Goal: Check status

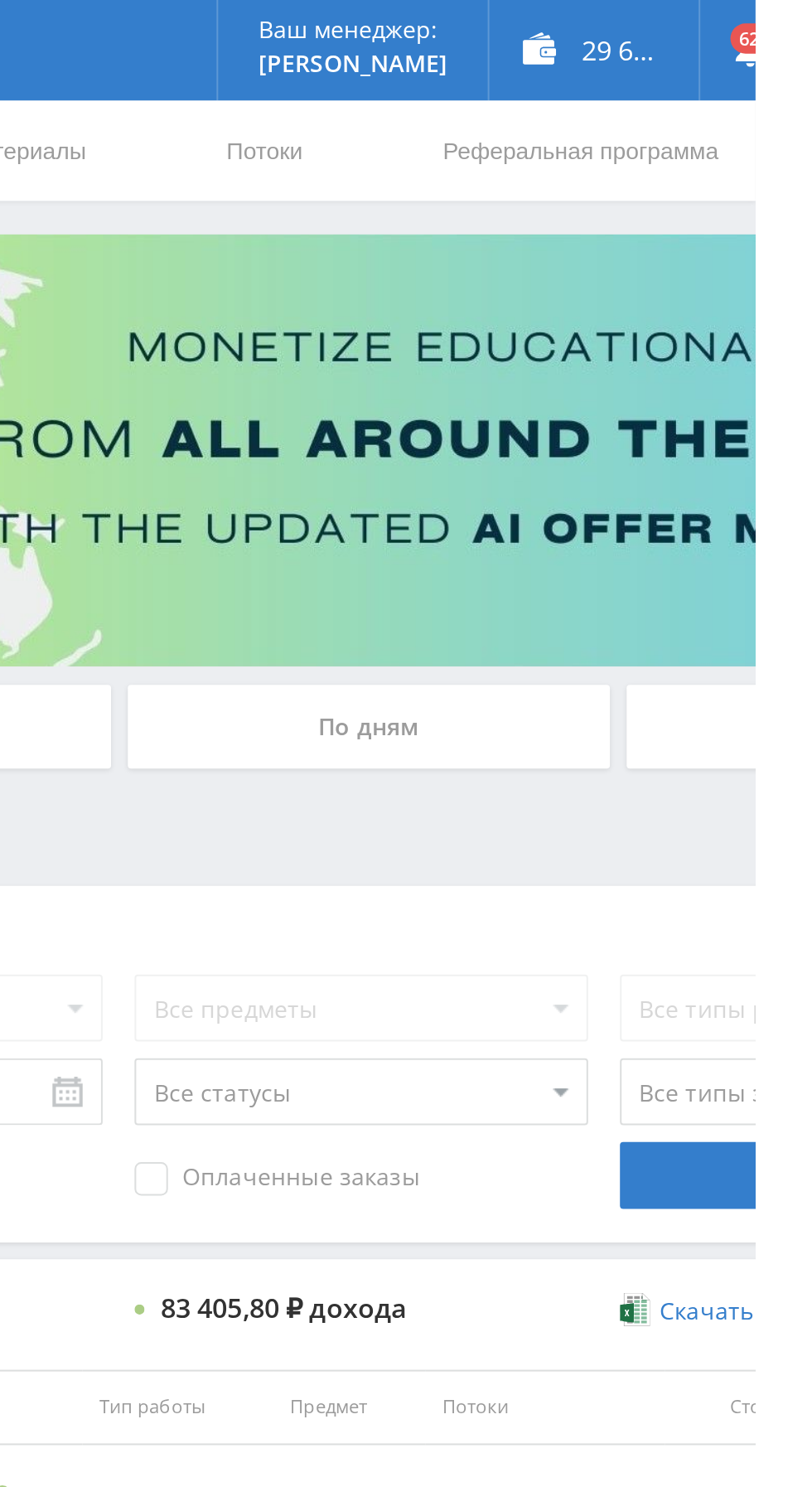
click at [597, 354] on div "По дням" at bounding box center [620, 360] width 238 height 41
click at [0, 0] on input "По дням" at bounding box center [0, 0] width 0 height 0
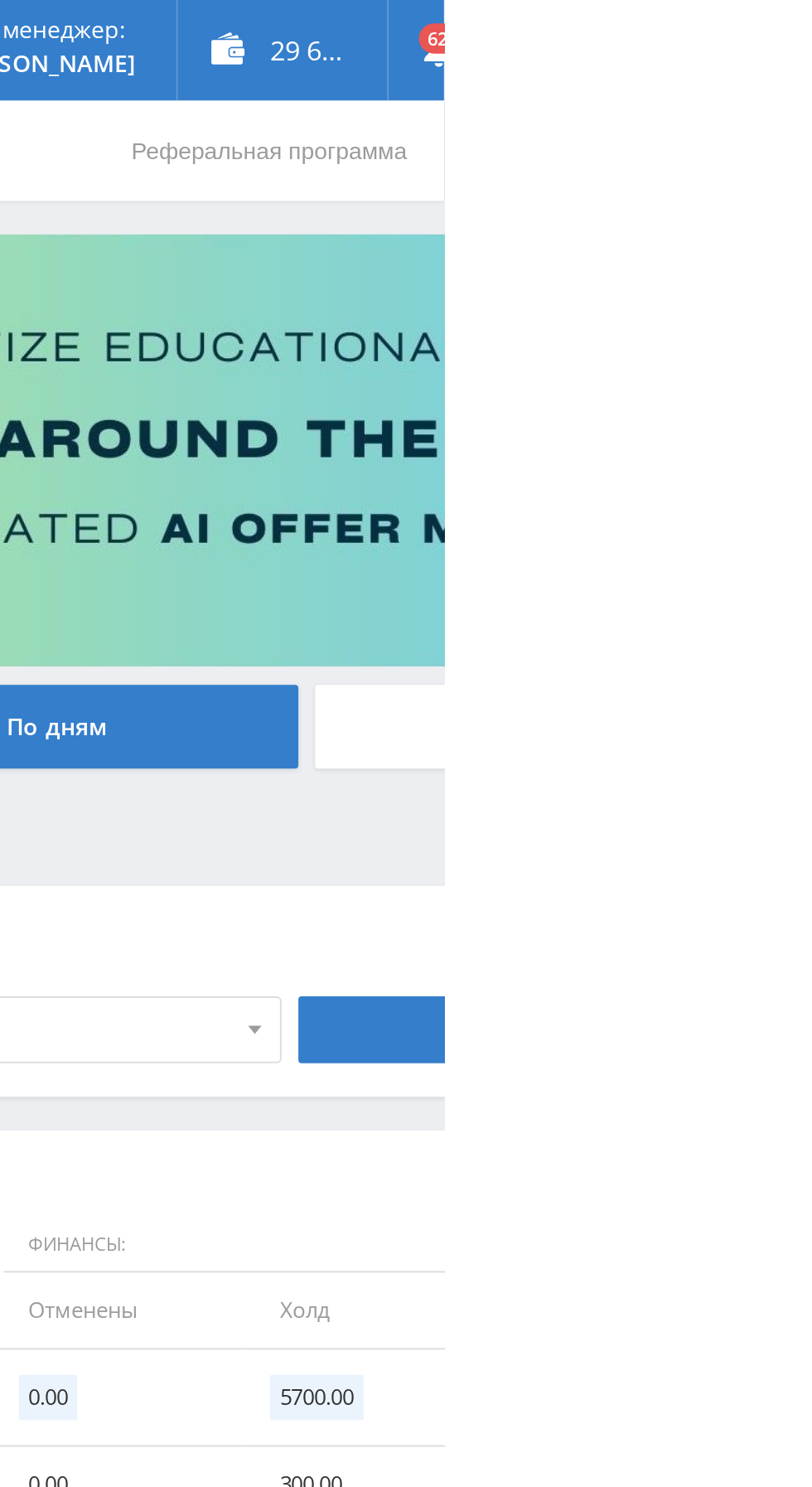
click at [737, 18] on div "29 611,00 ₽" at bounding box center [732, 25] width 103 height 50
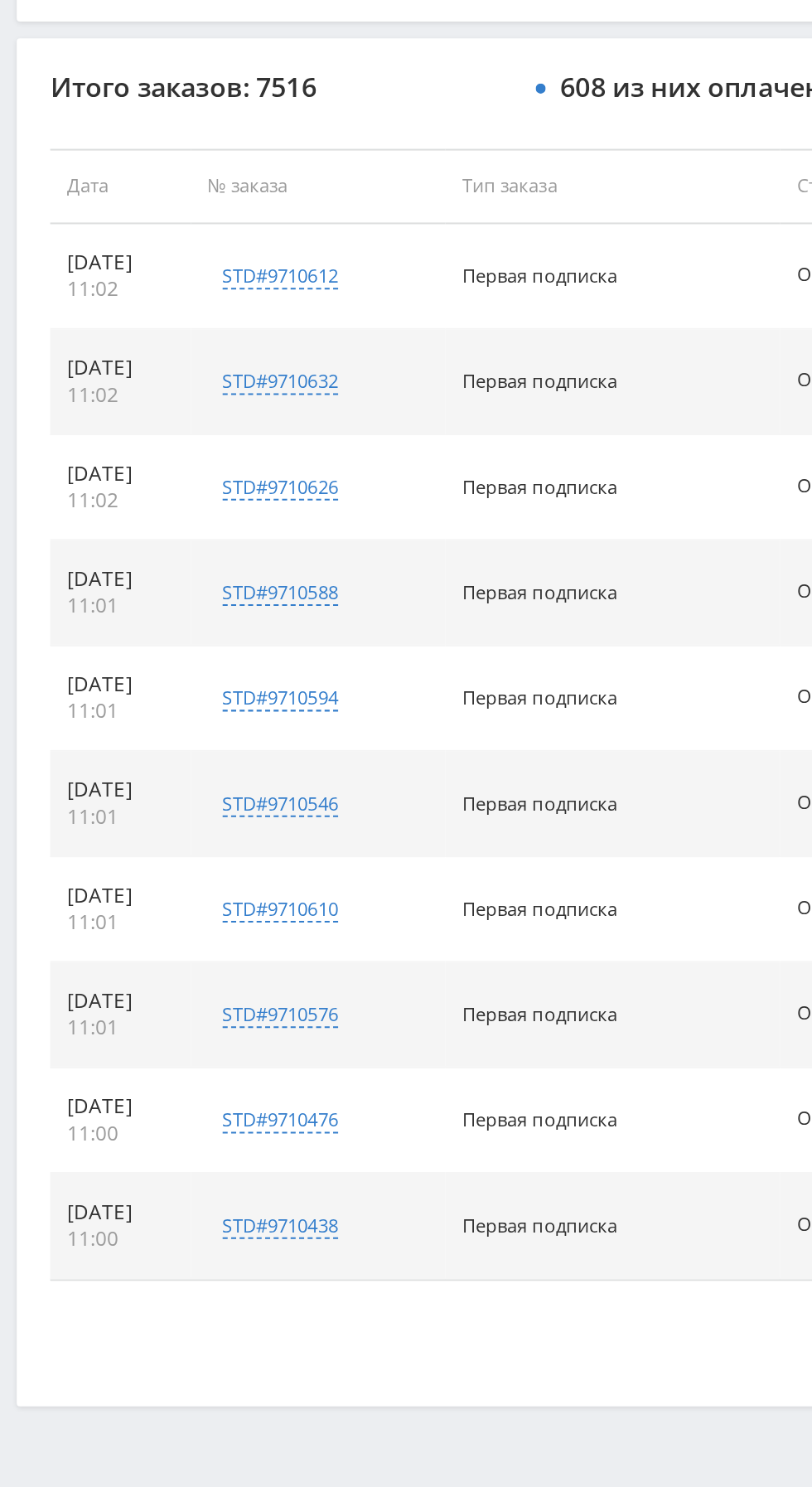
click at [231, 1267] on button "Показать ещё 10 из 7506" at bounding box center [497, 1267] width 944 height 34
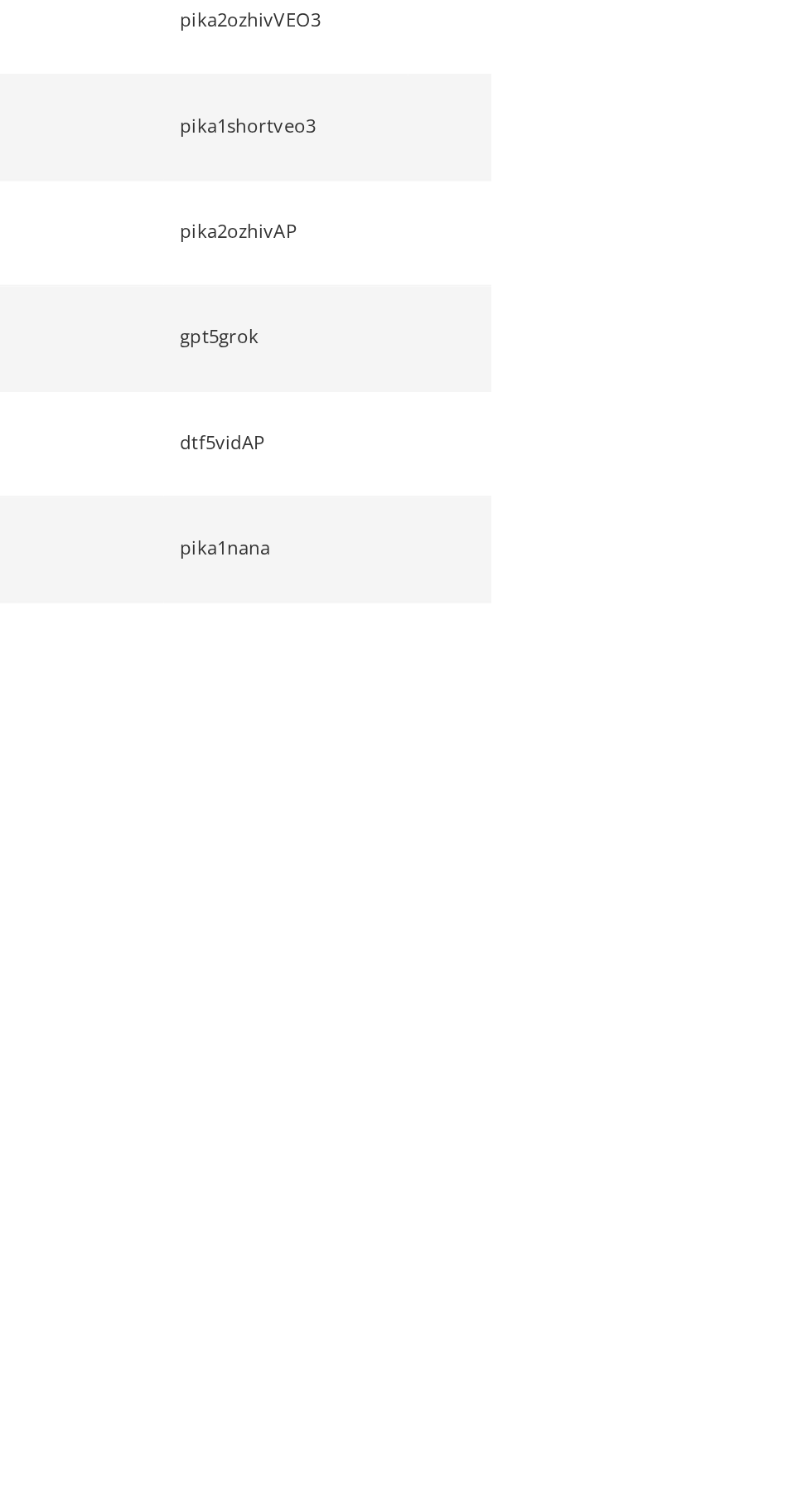
scroll to position [188, 0]
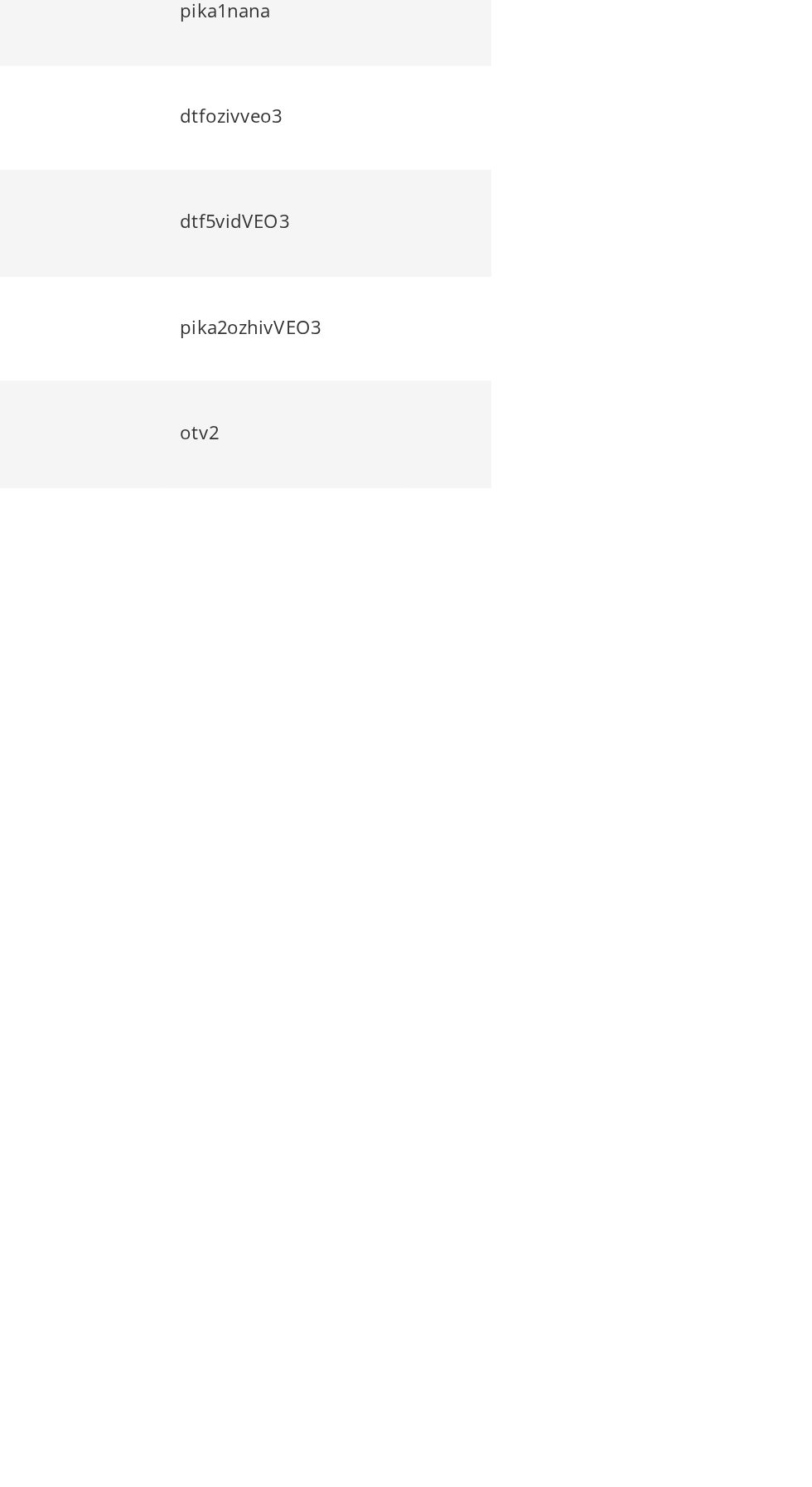
scroll to position [552, 0]
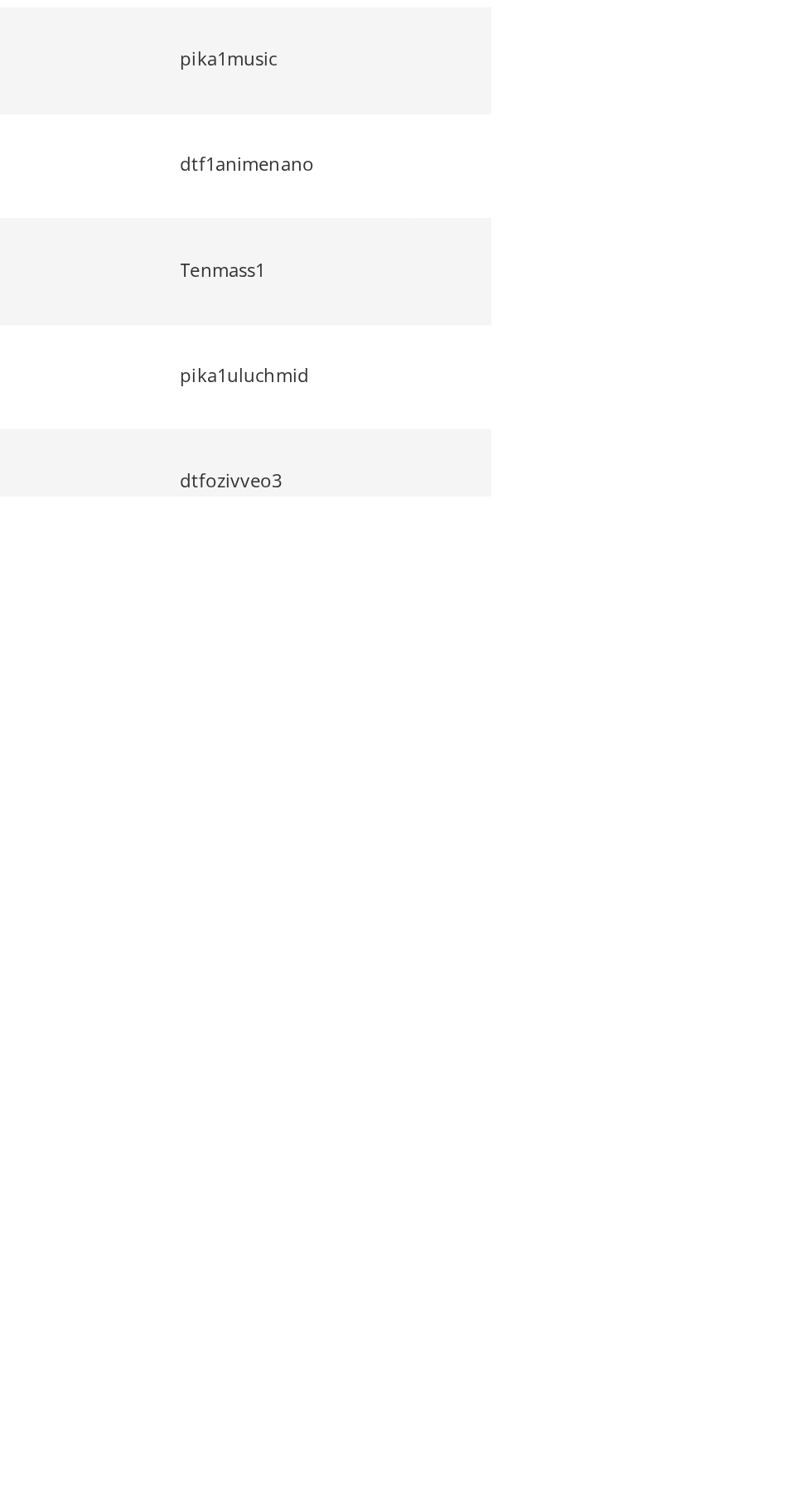
scroll to position [1020, 0]
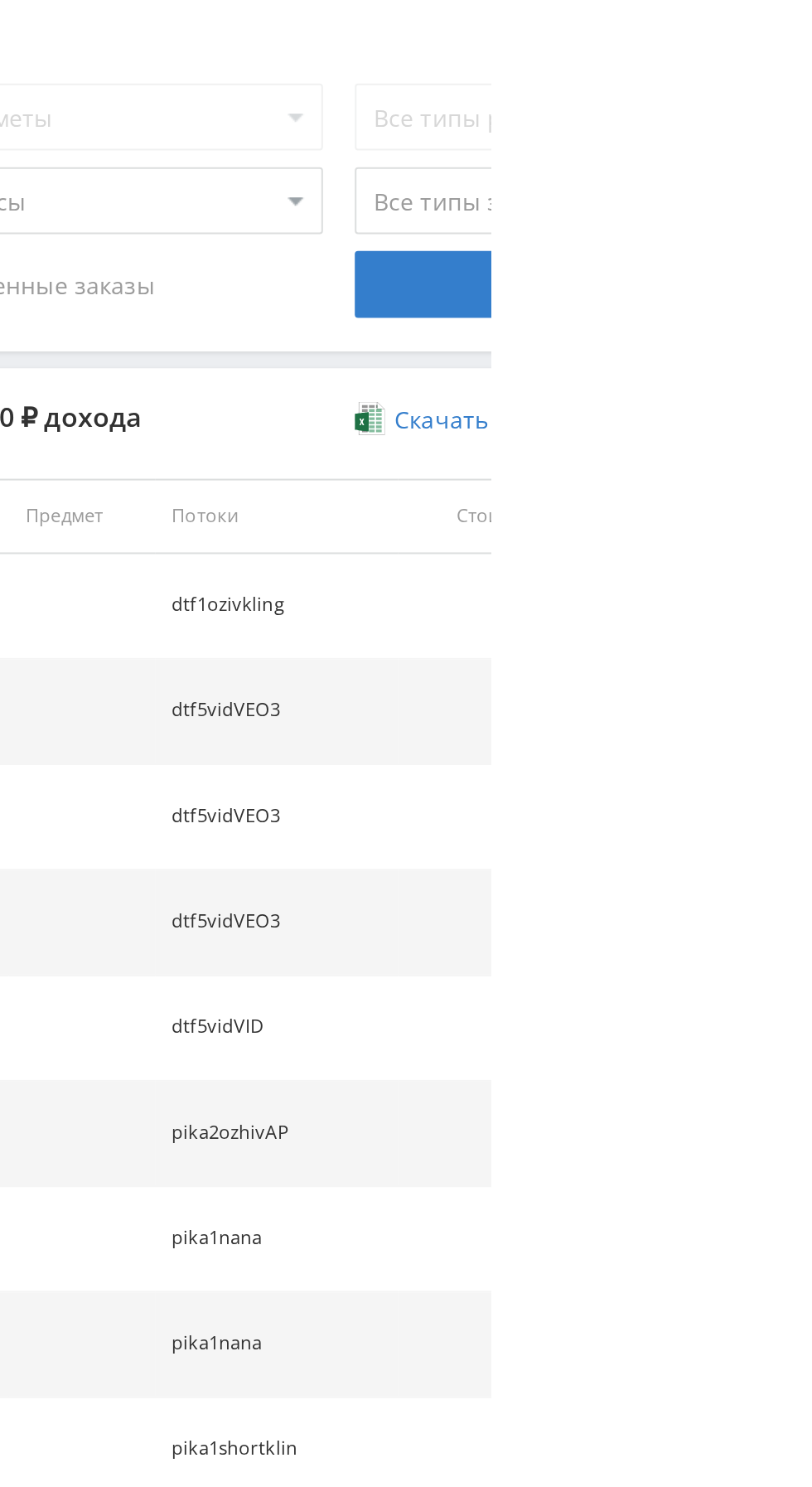
scroll to position [0, 0]
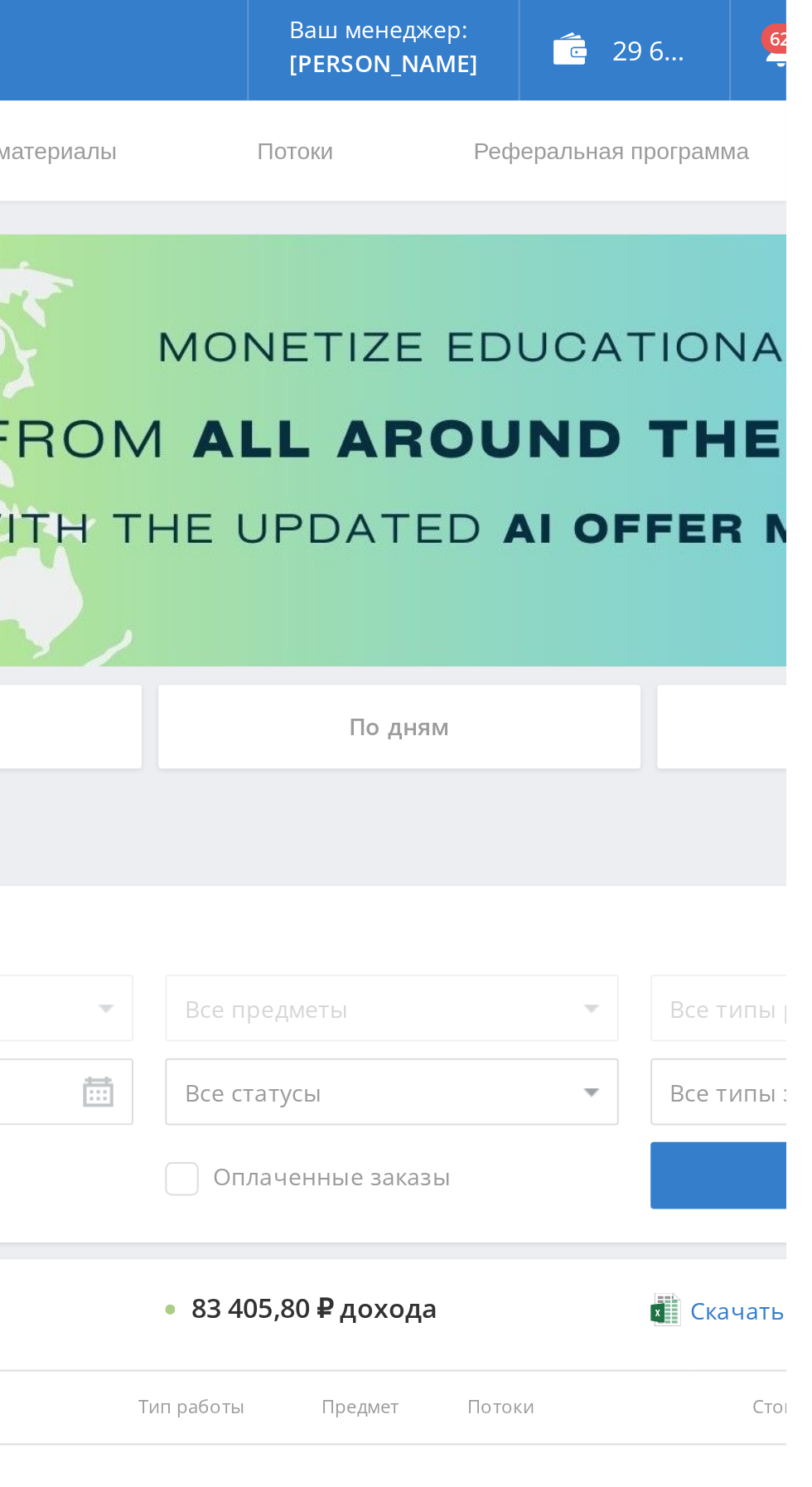
click at [633, 362] on div "По дням" at bounding box center [620, 360] width 238 height 41
click at [0, 0] on input "По дням" at bounding box center [0, 0] width 0 height 0
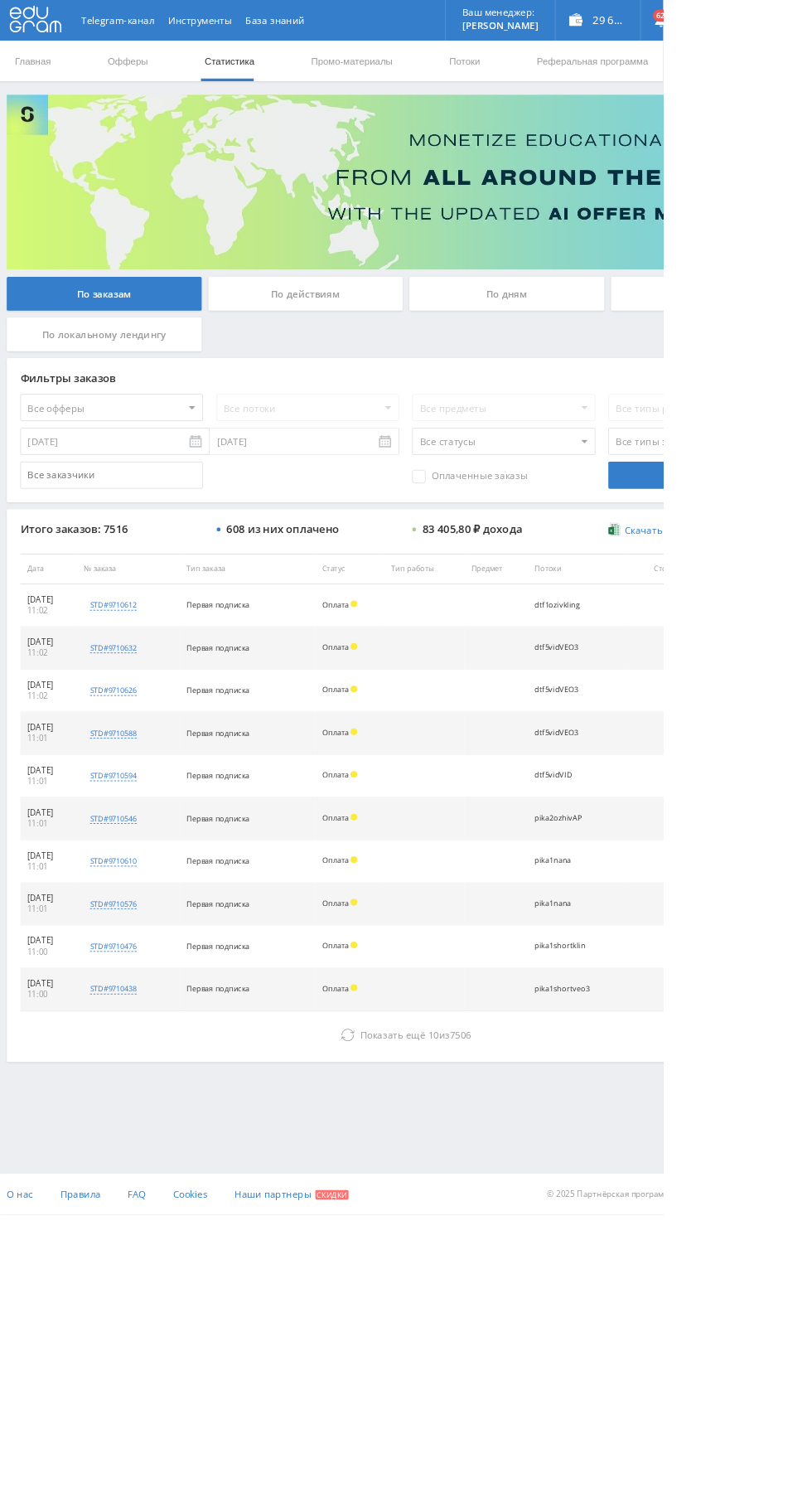
click at [579, 352] on div "По дням" at bounding box center [620, 360] width 238 height 41
click at [0, 0] on input "По дням" at bounding box center [0, 0] width 0 height 0
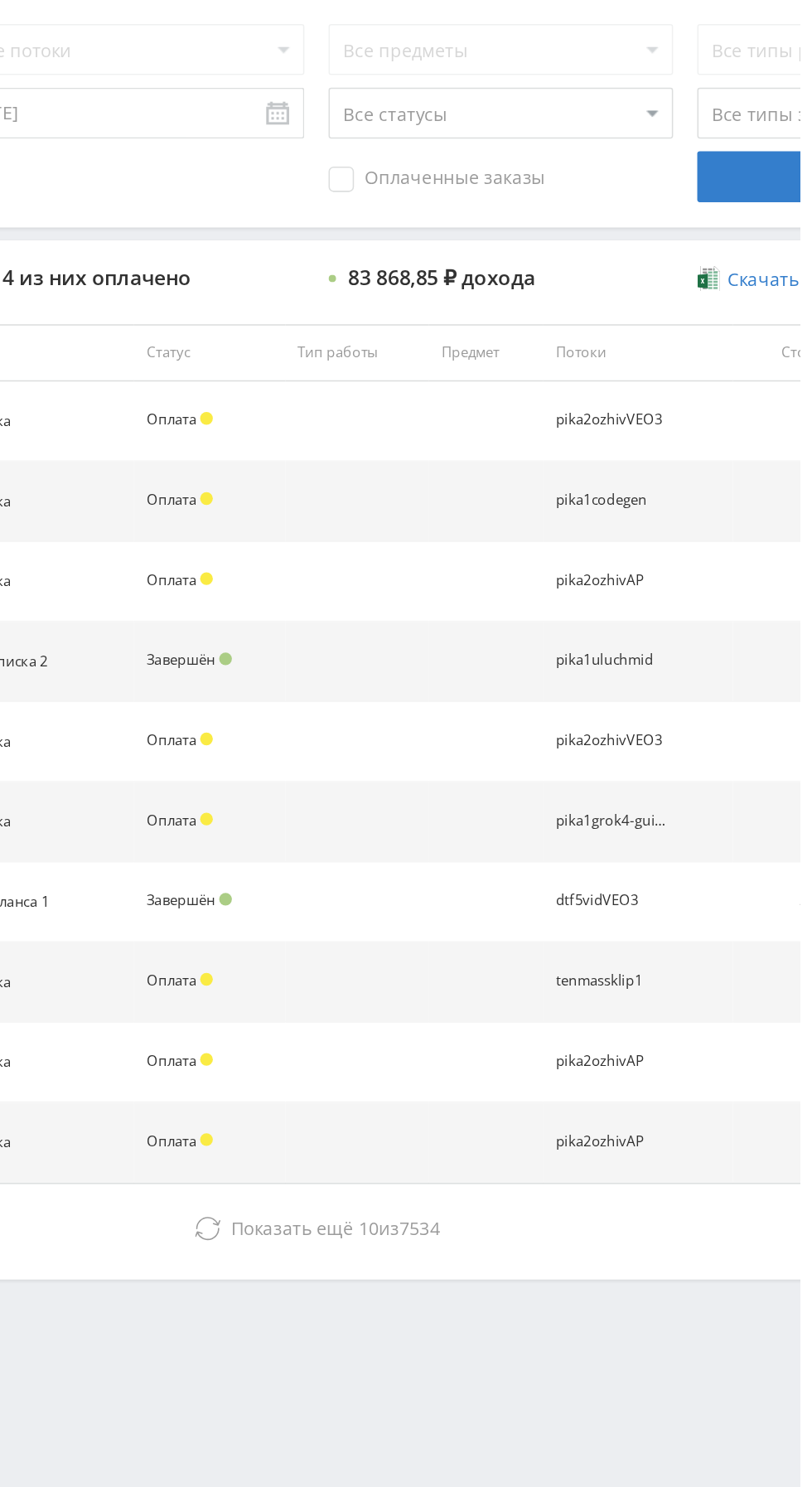
click at [520, 1250] on button "Показать ещё 10 из 7534" at bounding box center [497, 1267] width 944 height 34
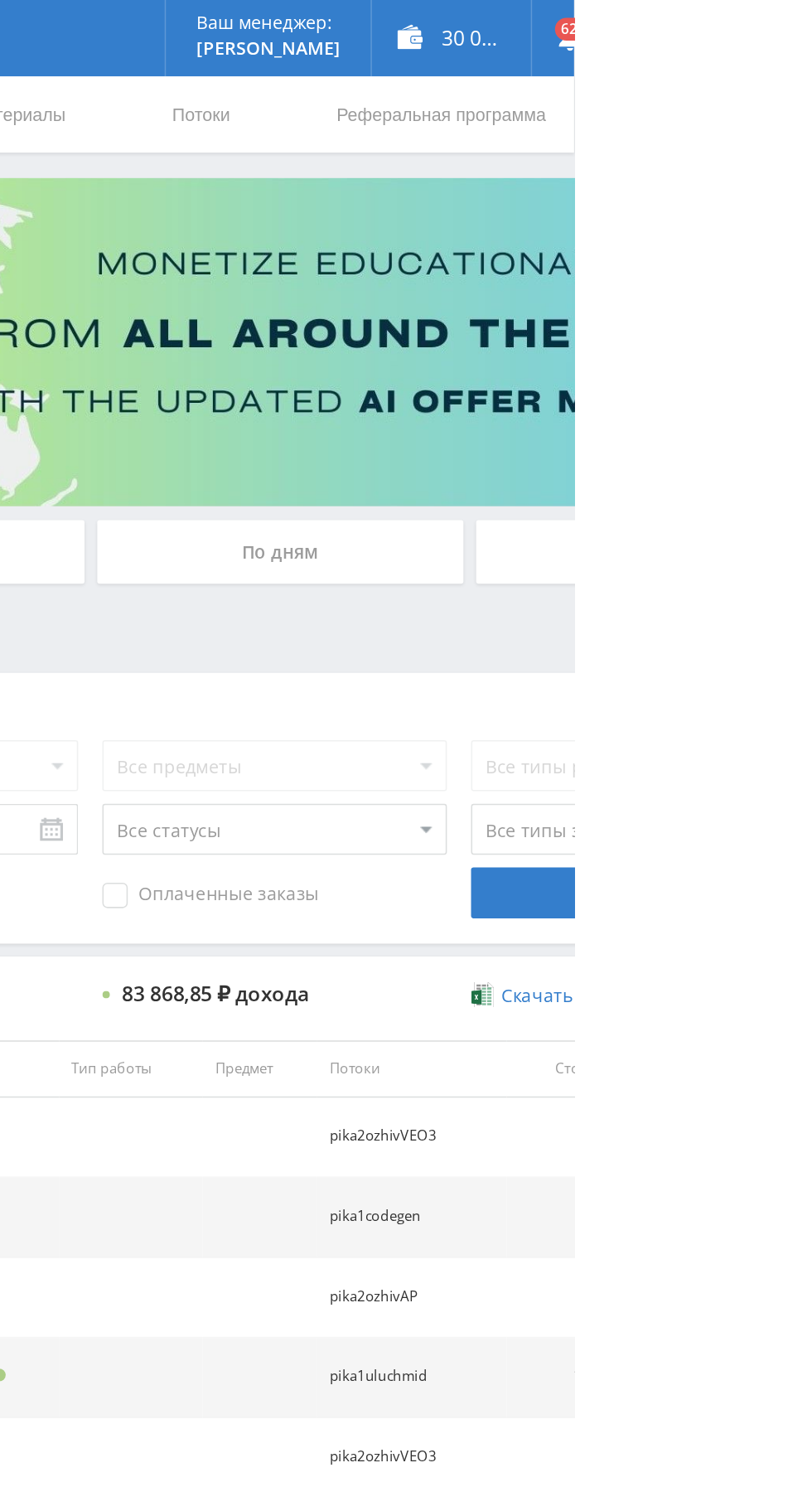
click at [587, 343] on div "По дням" at bounding box center [620, 360] width 238 height 41
click at [0, 0] on input "По дням" at bounding box center [0, 0] width 0 height 0
